Goal: Check status: Check status

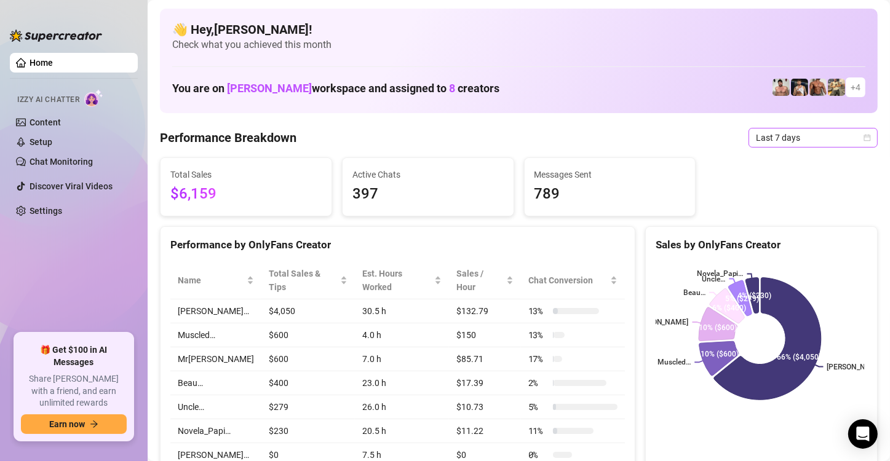
click at [537, 130] on span "Last 7 days" at bounding box center [813, 138] width 114 height 18
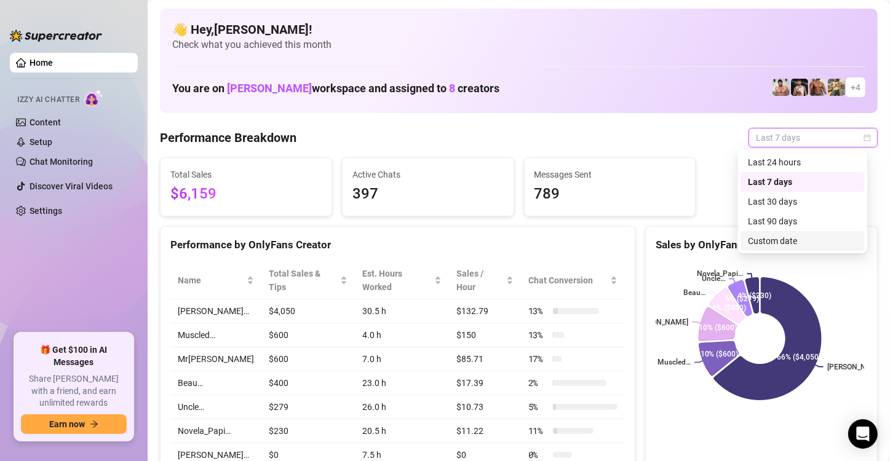
click at [537, 246] on div "Custom date" at bounding box center [802, 241] width 109 height 14
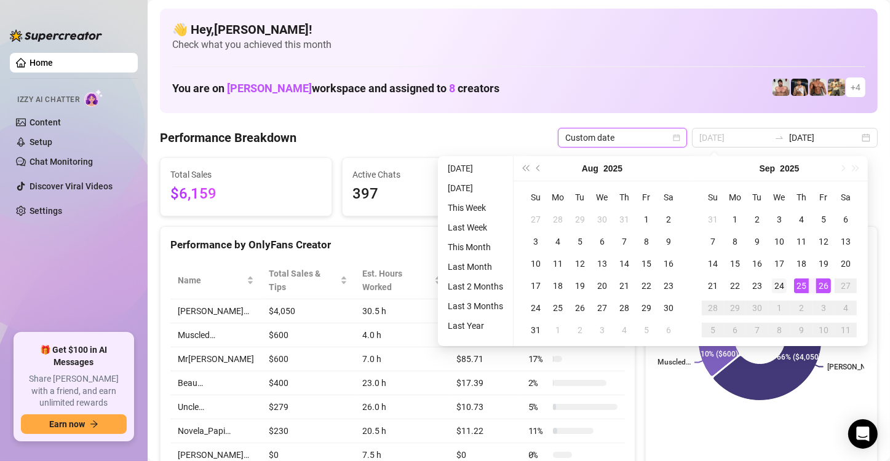
type input "[DATE]"
click at [537, 282] on div "24" at bounding box center [779, 286] width 15 height 15
type input "[DATE]"
click at [537, 286] on div "26" at bounding box center [823, 286] width 15 height 15
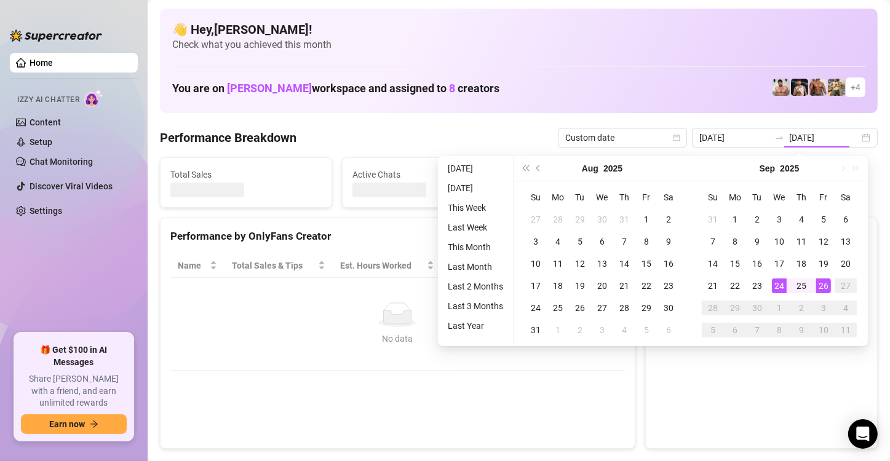
type input "[DATE]"
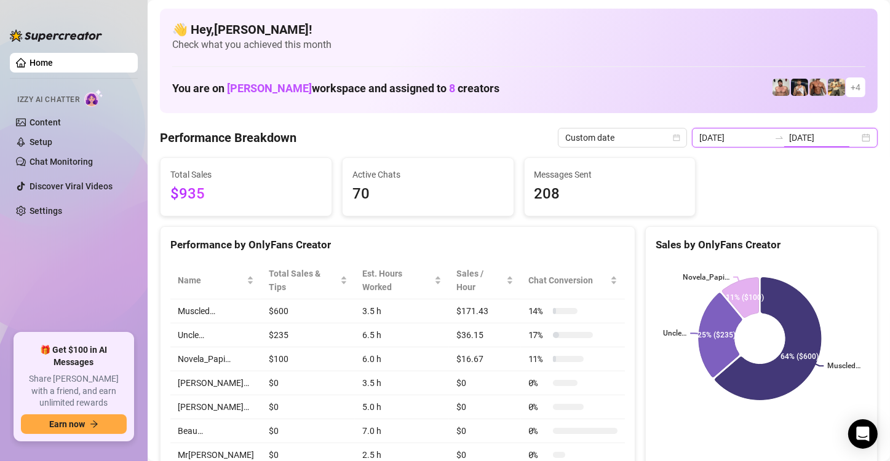
click at [537, 142] on input "[DATE]" at bounding box center [824, 138] width 70 height 14
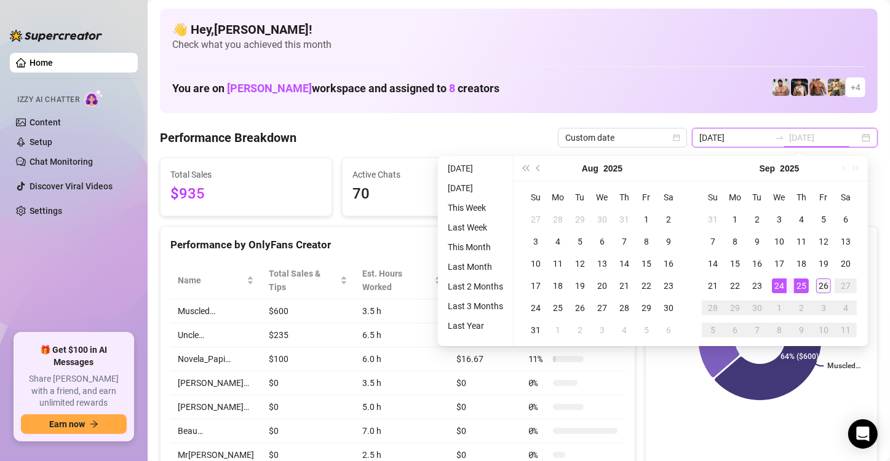
type input "[DATE]"
click at [537, 290] on div "26" at bounding box center [823, 286] width 15 height 15
type input "[DATE]"
click at [537, 290] on div "26" at bounding box center [823, 286] width 15 height 15
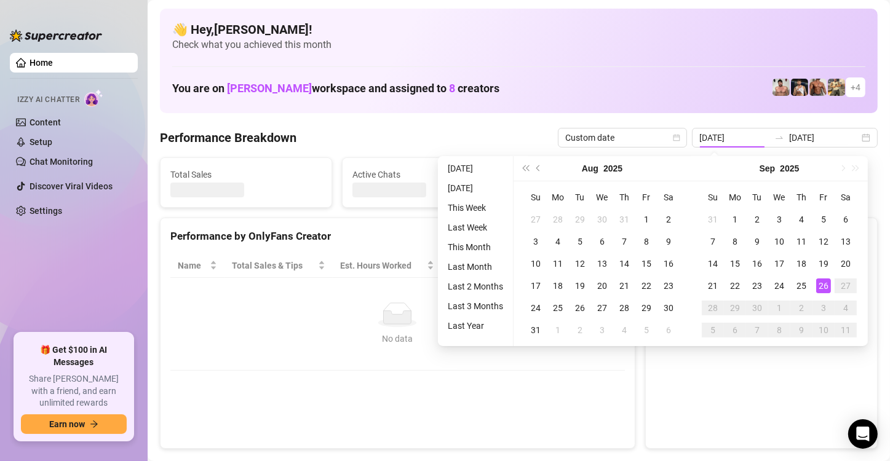
type input "[DATE]"
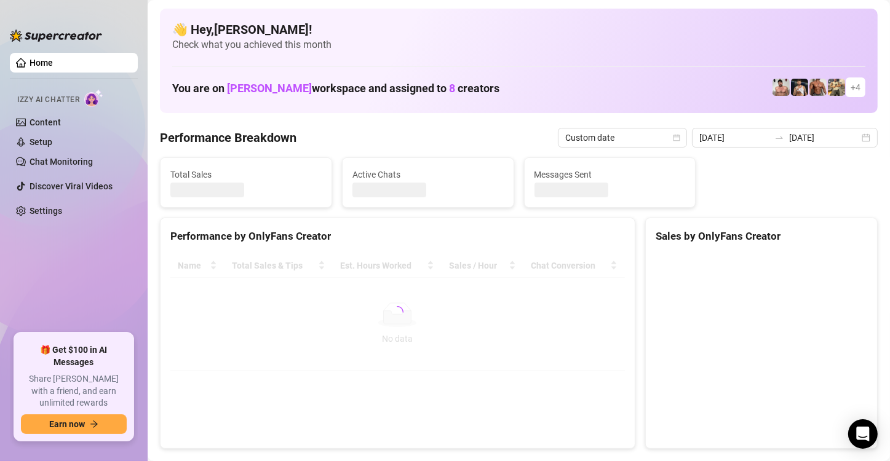
click at [537, 290] on canvas at bounding box center [759, 346] width 208 height 184
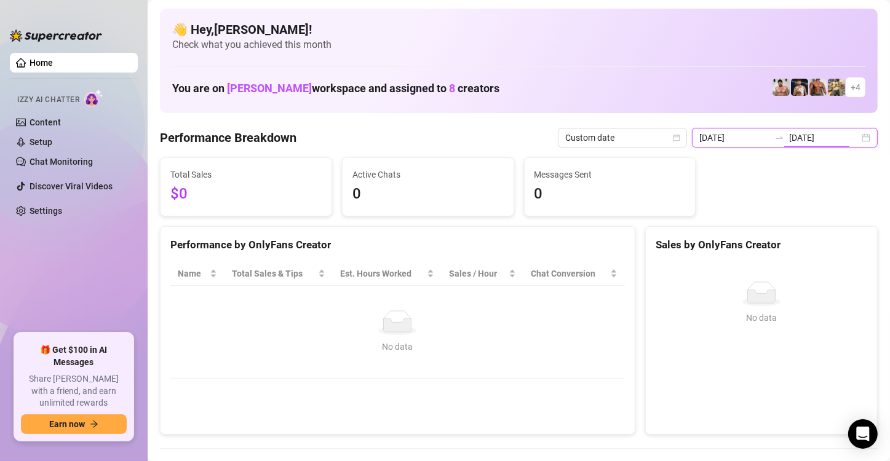
click at [537, 143] on input "[DATE]" at bounding box center [824, 138] width 70 height 14
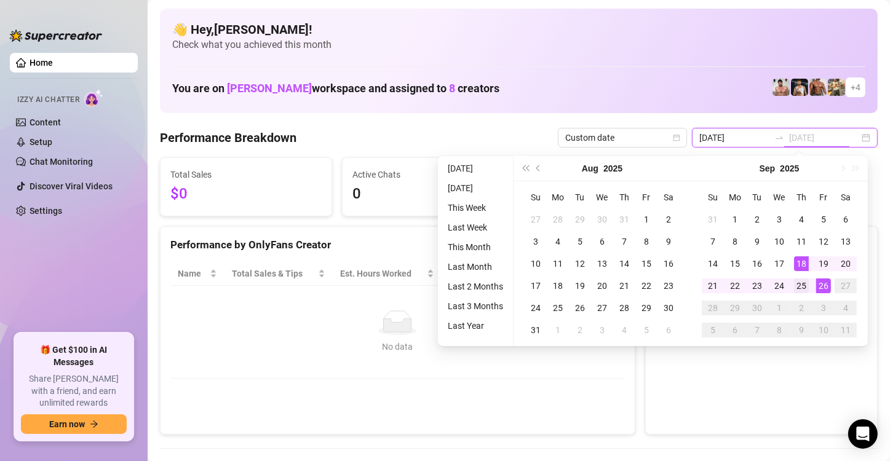
type input "[DATE]"
click at [537, 280] on div "25" at bounding box center [801, 286] width 15 height 15
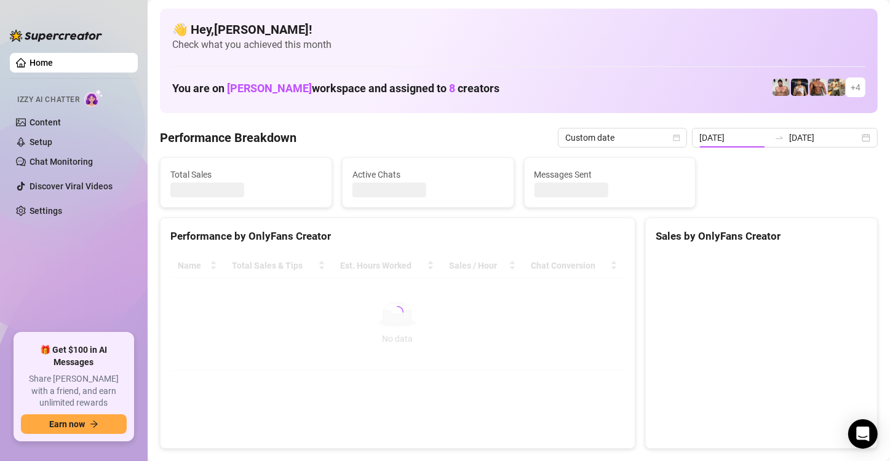
type input "[DATE]"
